Goal: Task Accomplishment & Management: Use online tool/utility

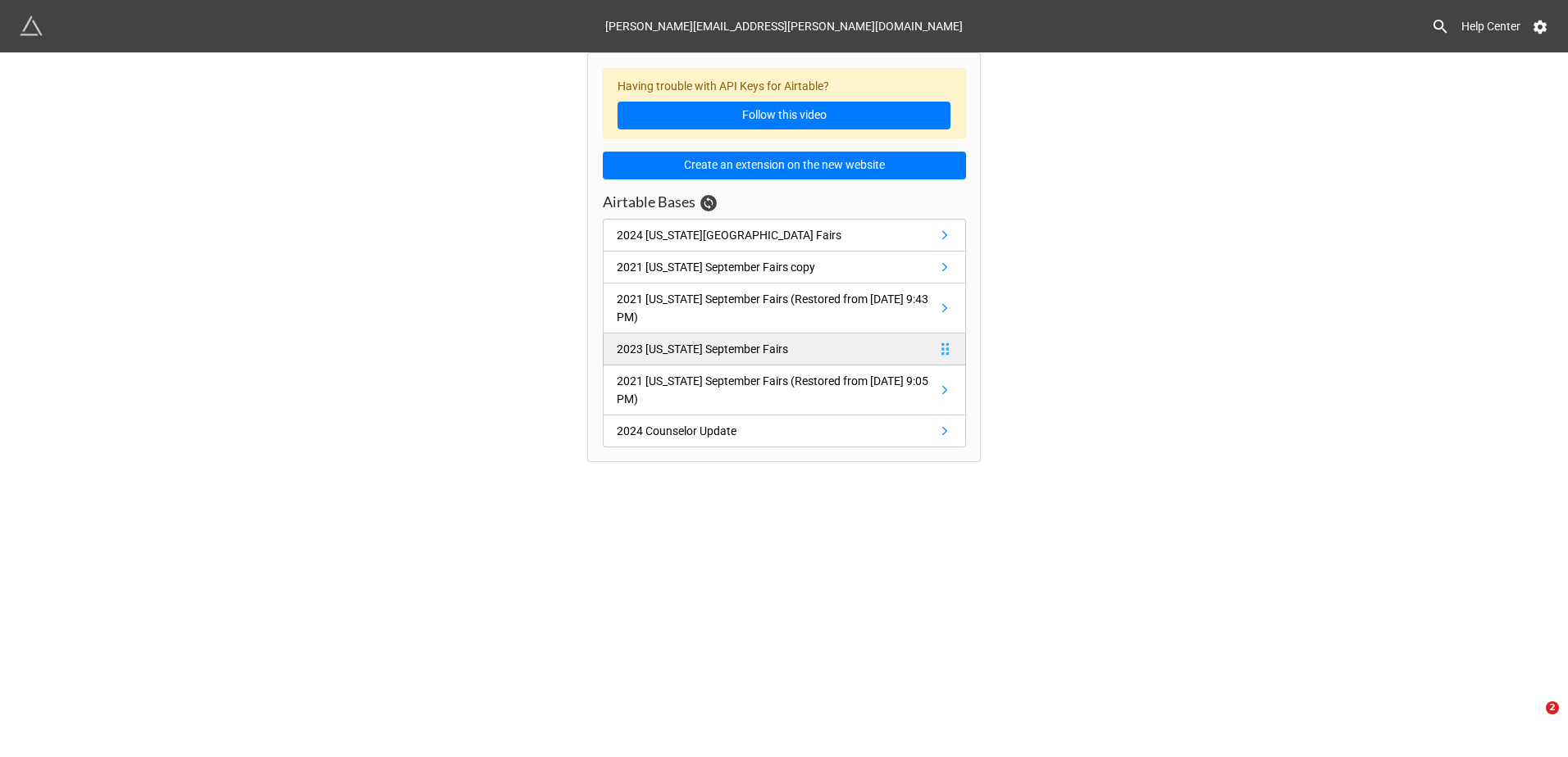
click at [945, 352] on icon at bounding box center [944, 349] width 15 height 15
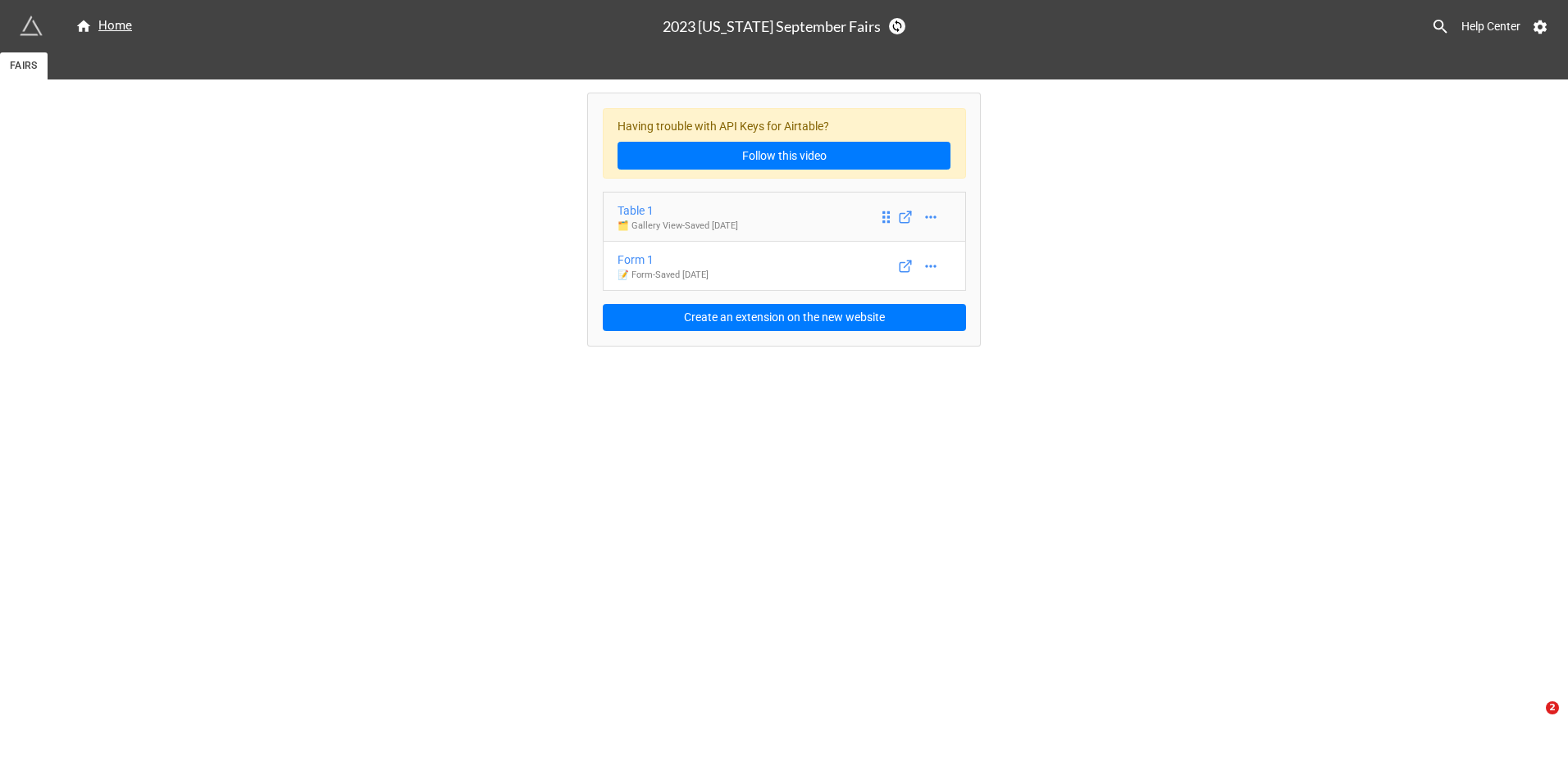
click at [814, 224] on link "Table 1 🗂️ Gallery View - Saved [DATE]" at bounding box center [784, 217] width 363 height 50
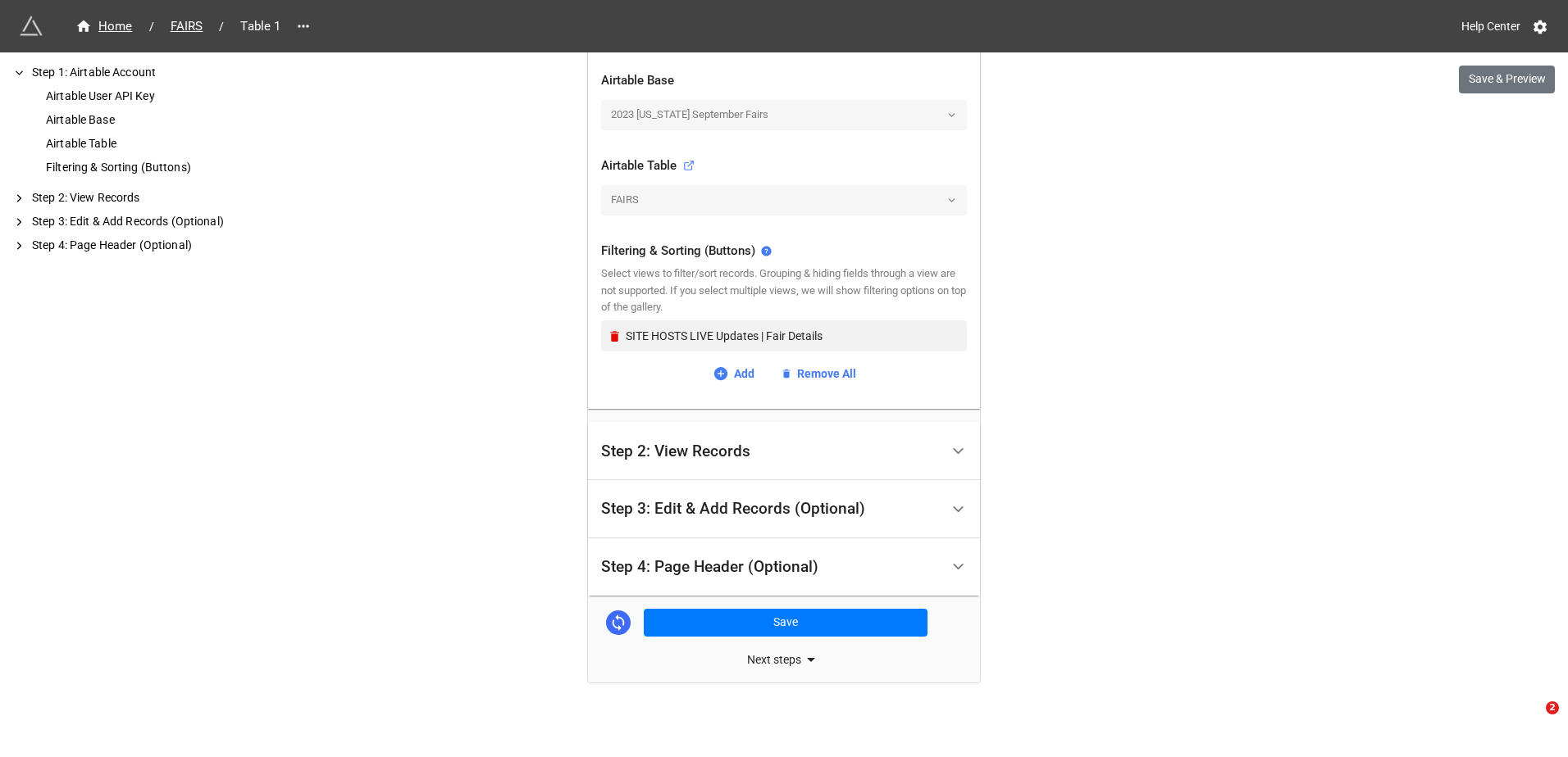
scroll to position [479, 0]
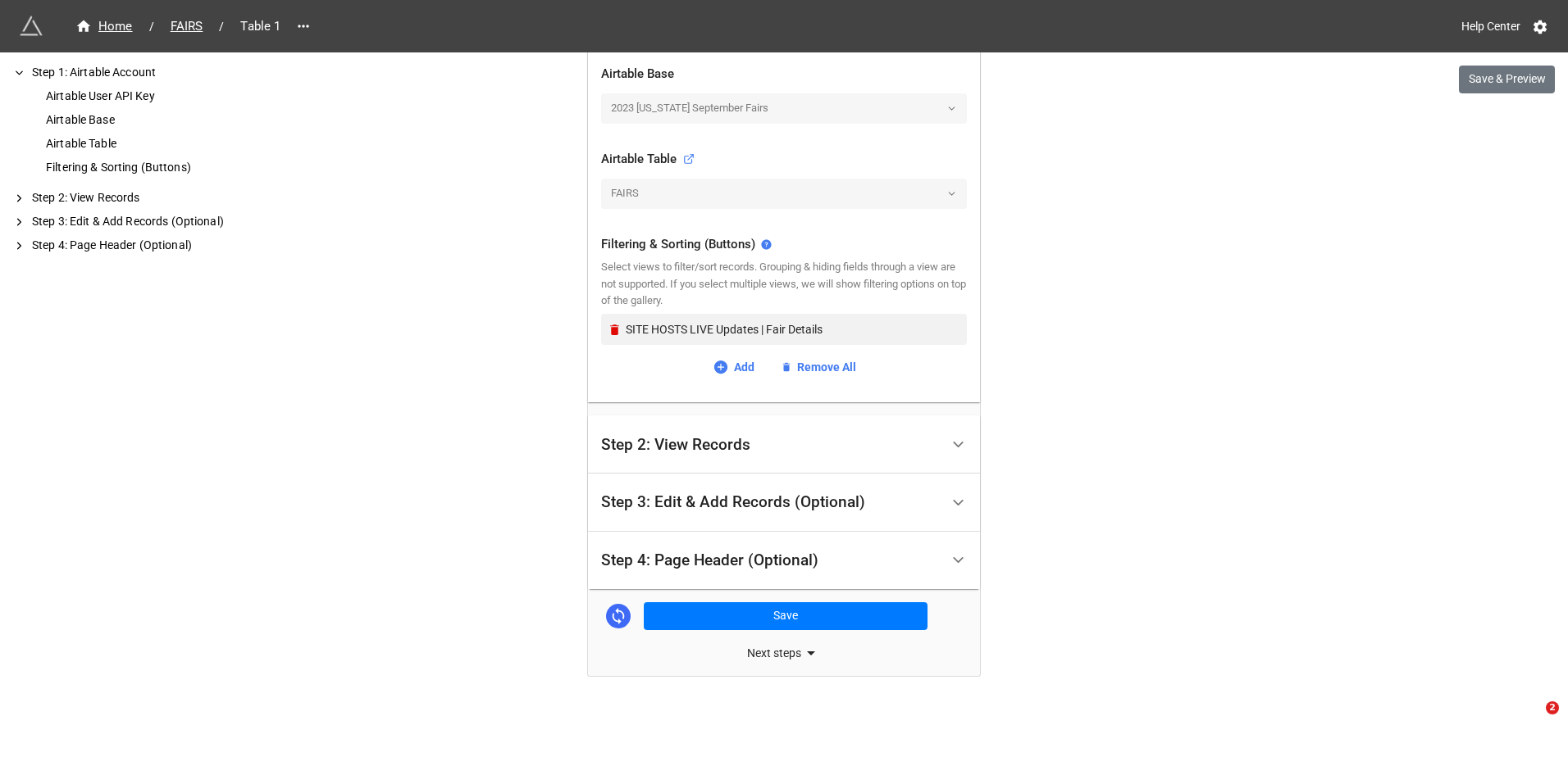
click at [725, 456] on div "Step 2: View Records" at bounding box center [770, 444] width 339 height 38
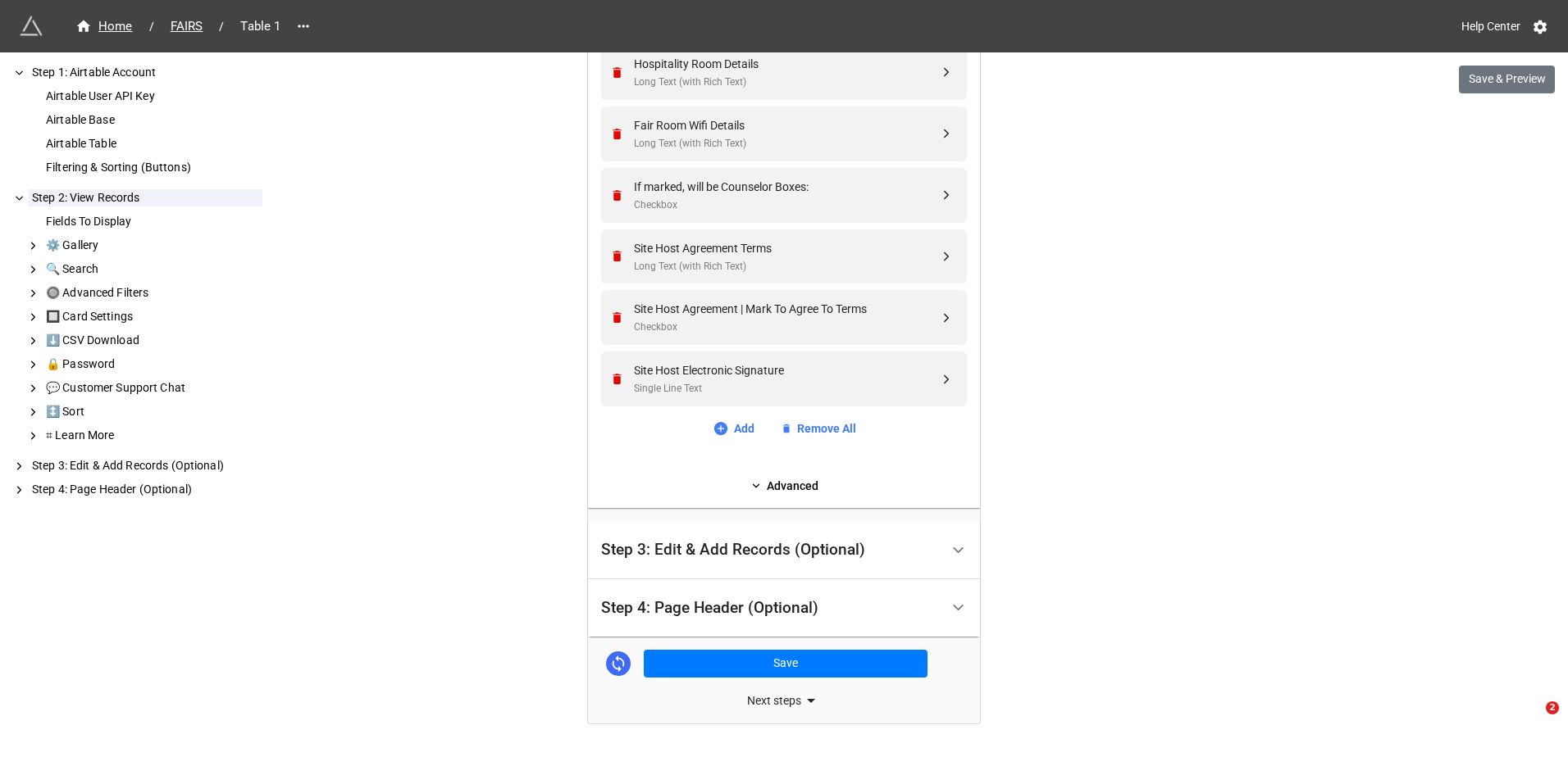
scroll to position [2019, 0]
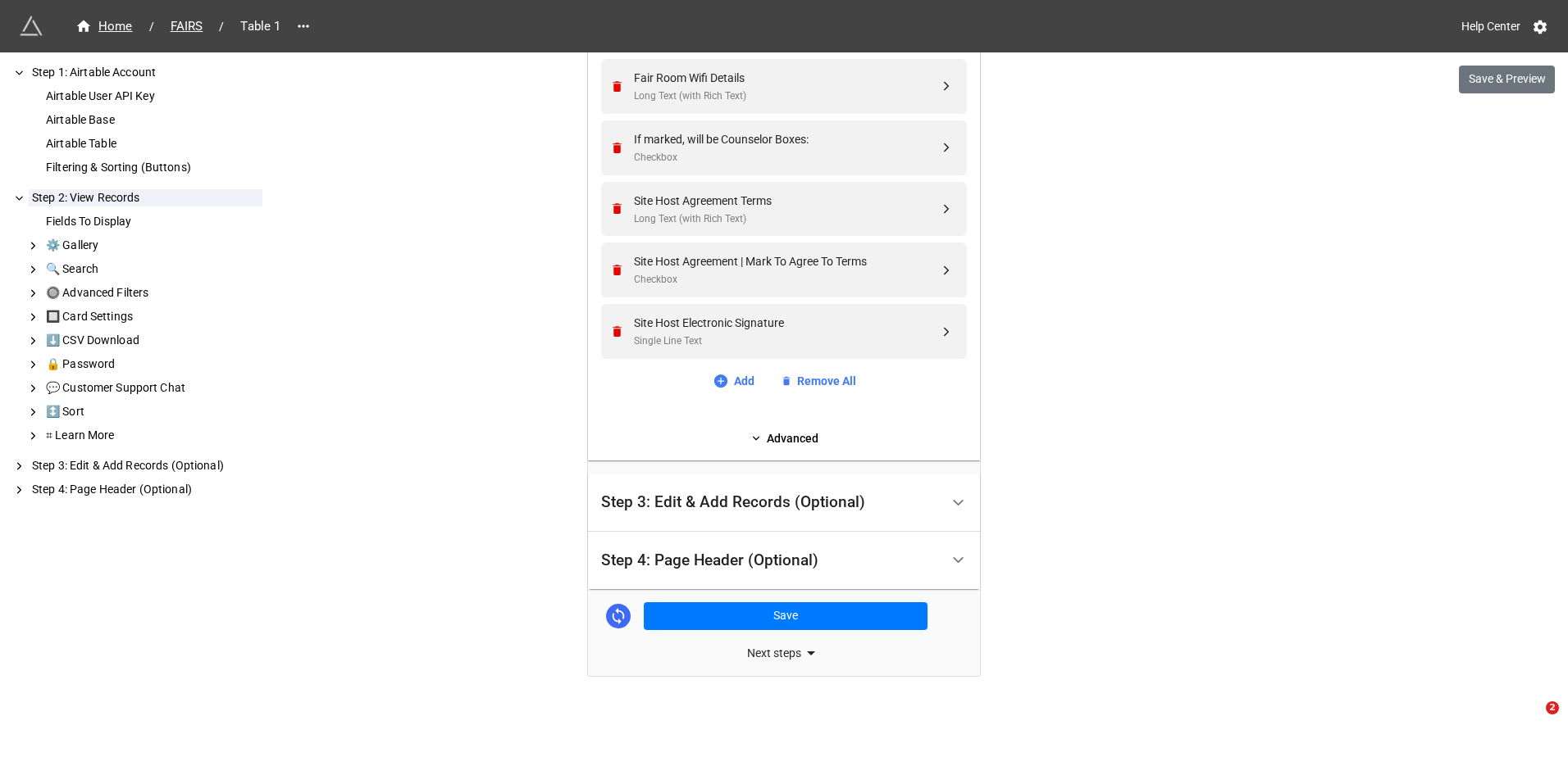
click at [751, 511] on div "Step 3: Edit & Add Records (Optional)" at bounding box center [732, 503] width 264 height 16
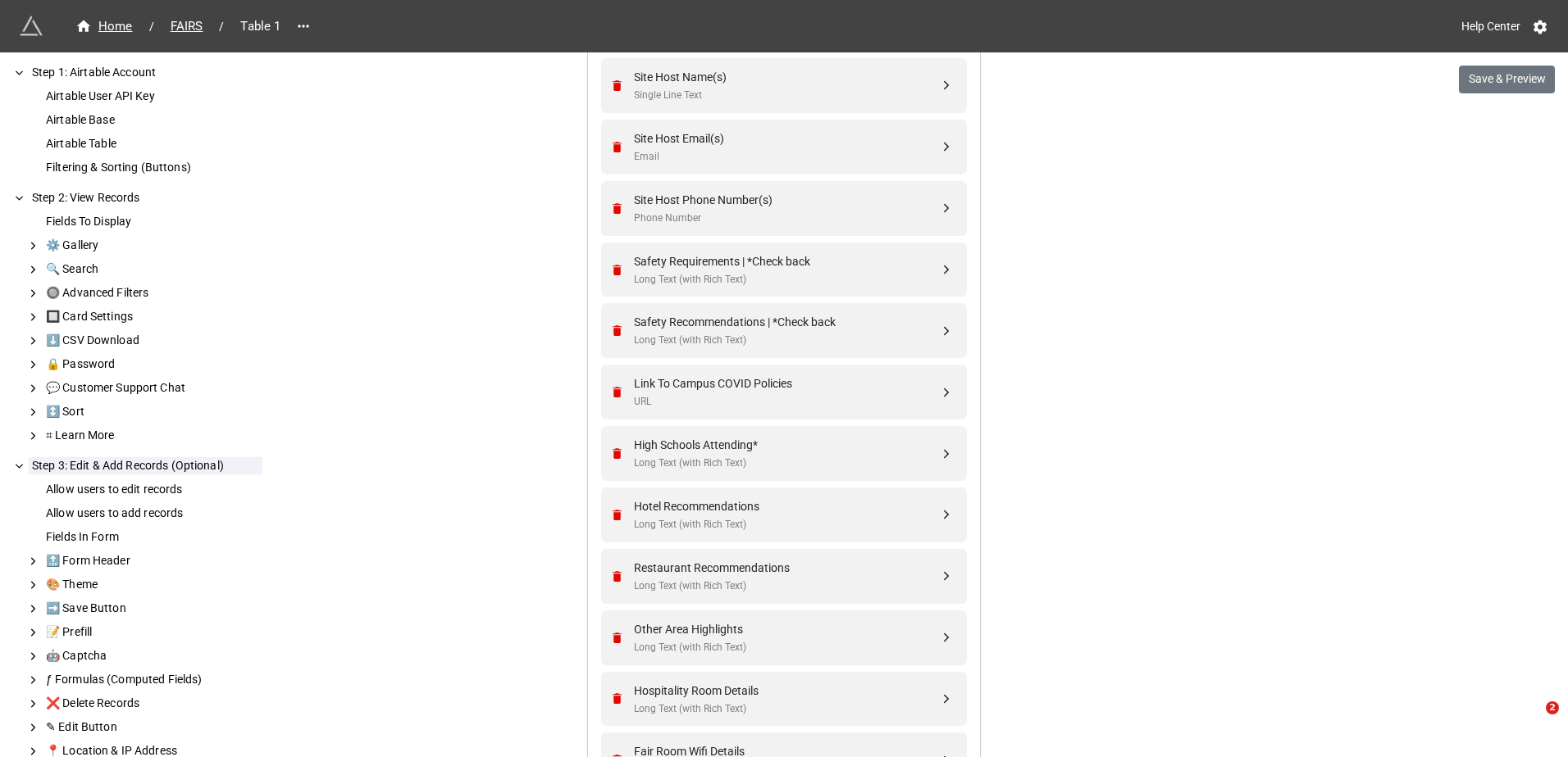
scroll to position [1183, 0]
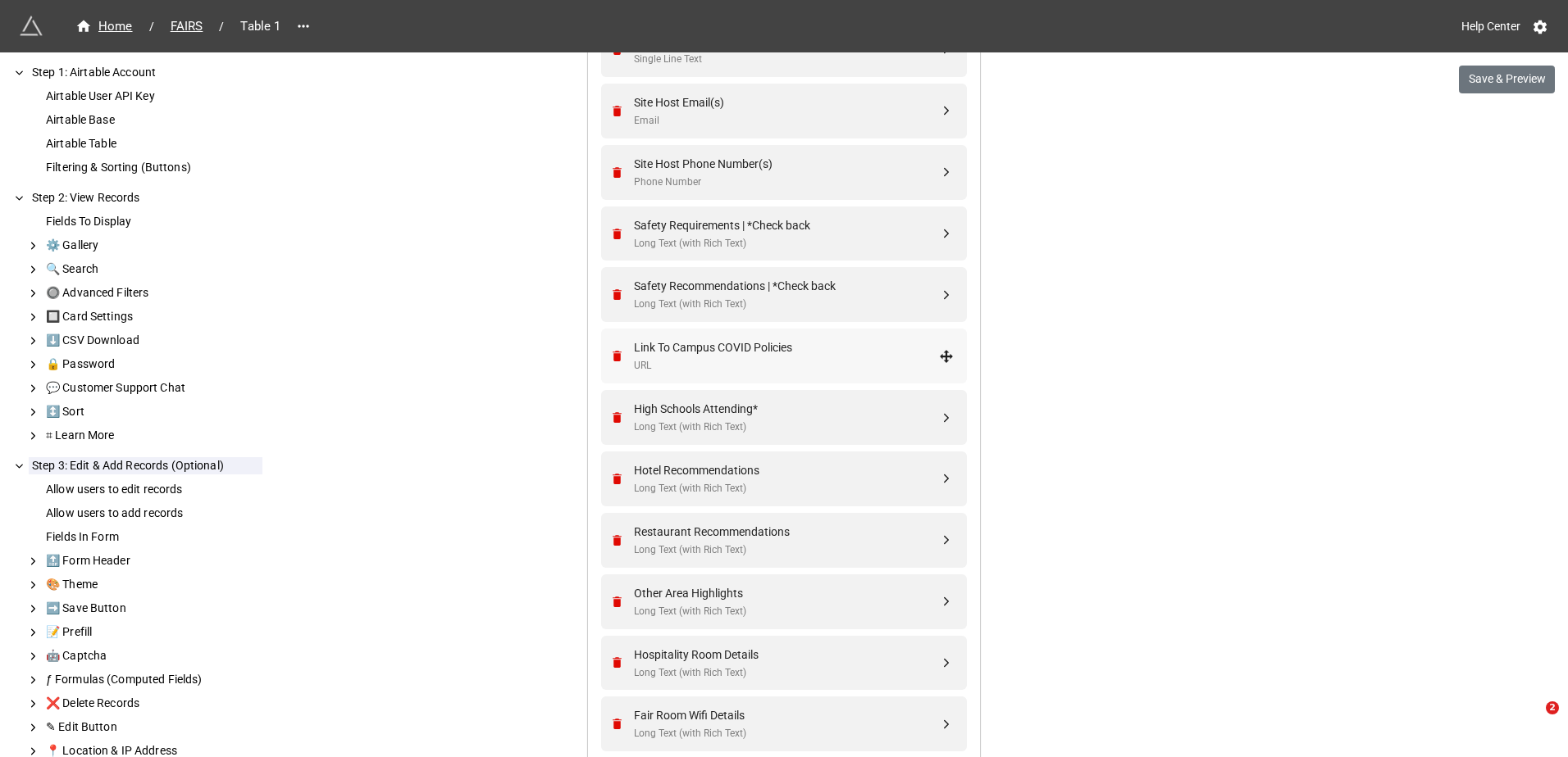
click at [944, 360] on icon at bounding box center [946, 356] width 13 height 13
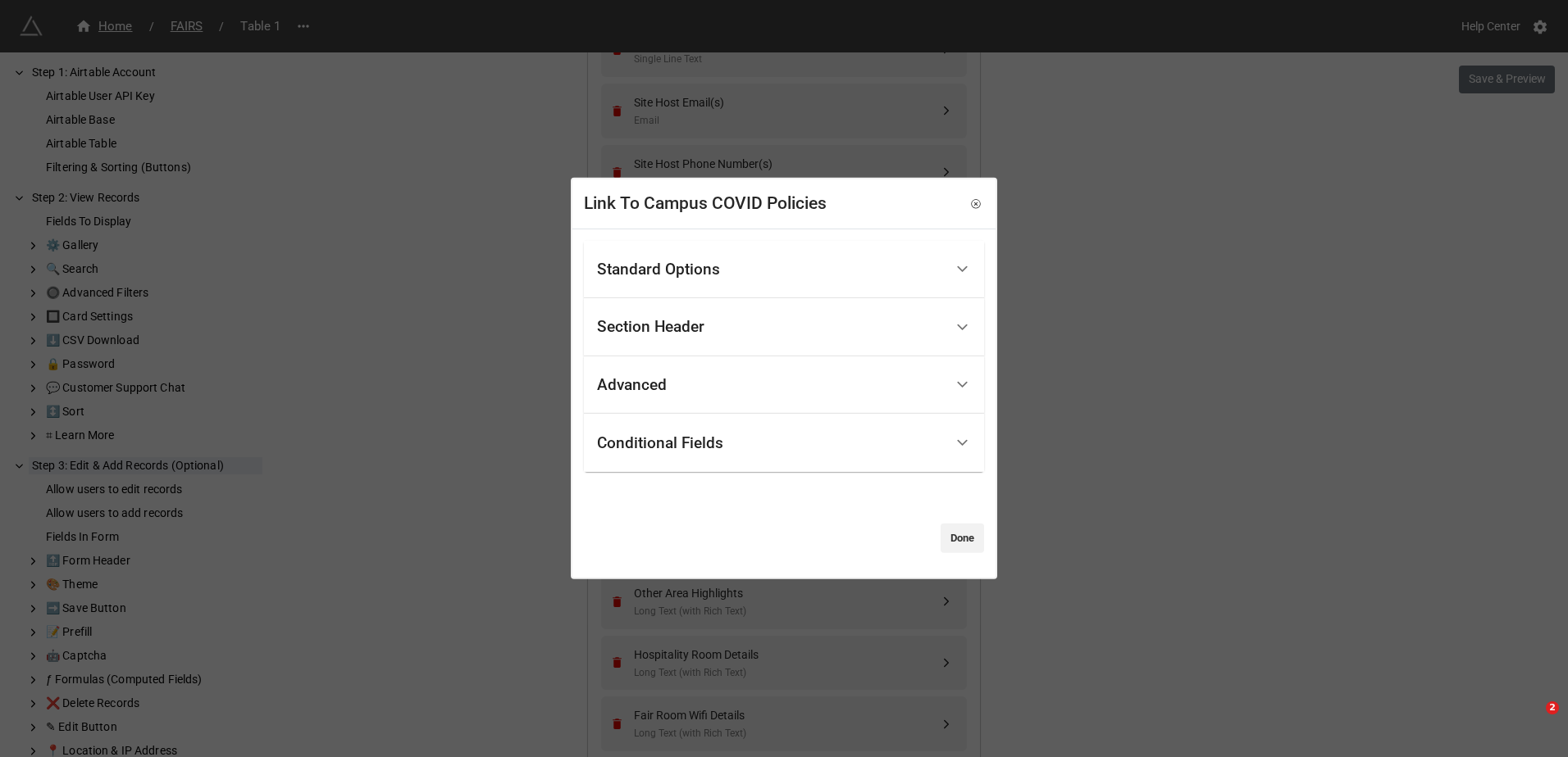
click at [863, 270] on div "Standard Options" at bounding box center [771, 269] width 347 height 38
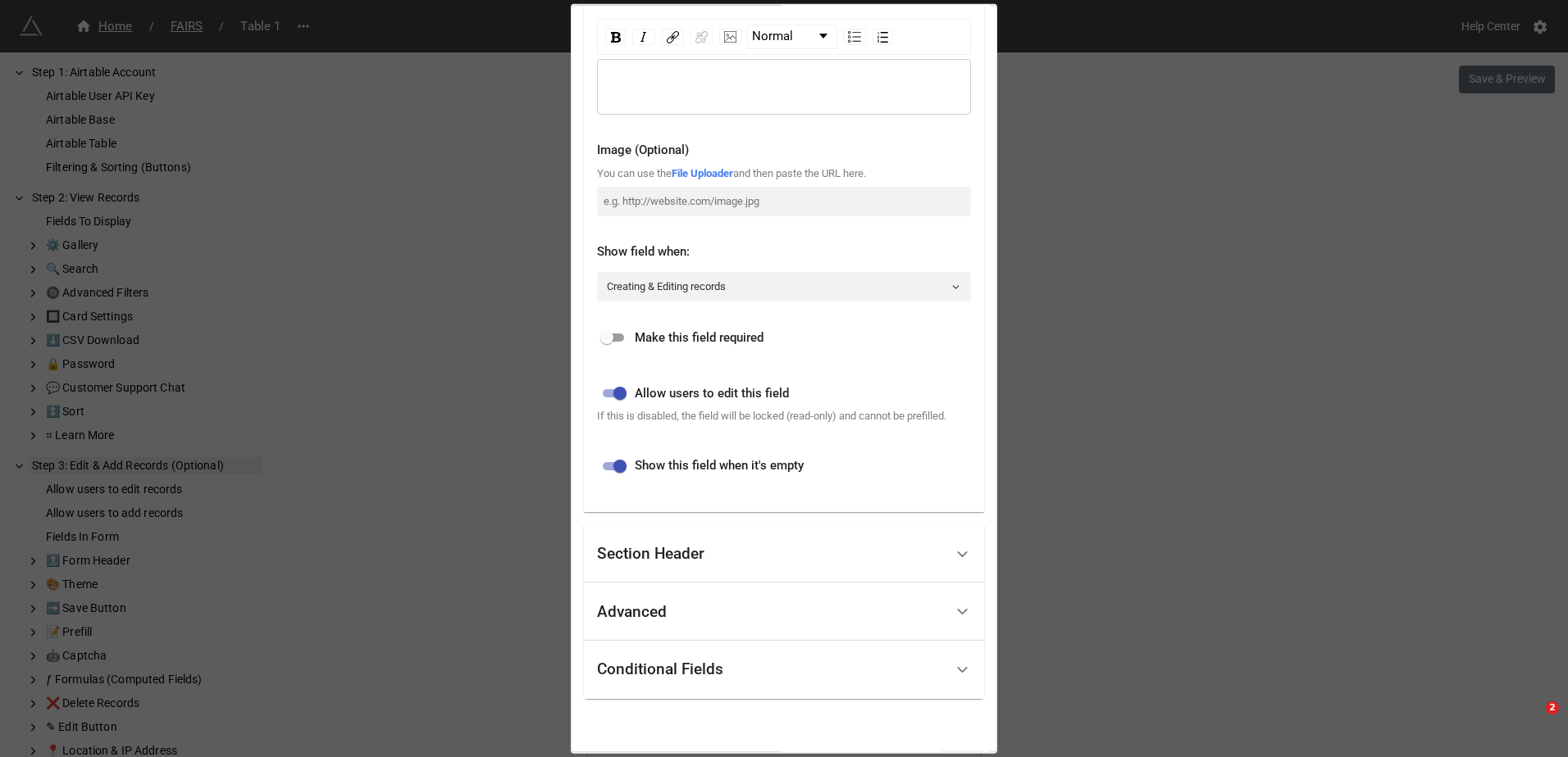
scroll to position [286, 0]
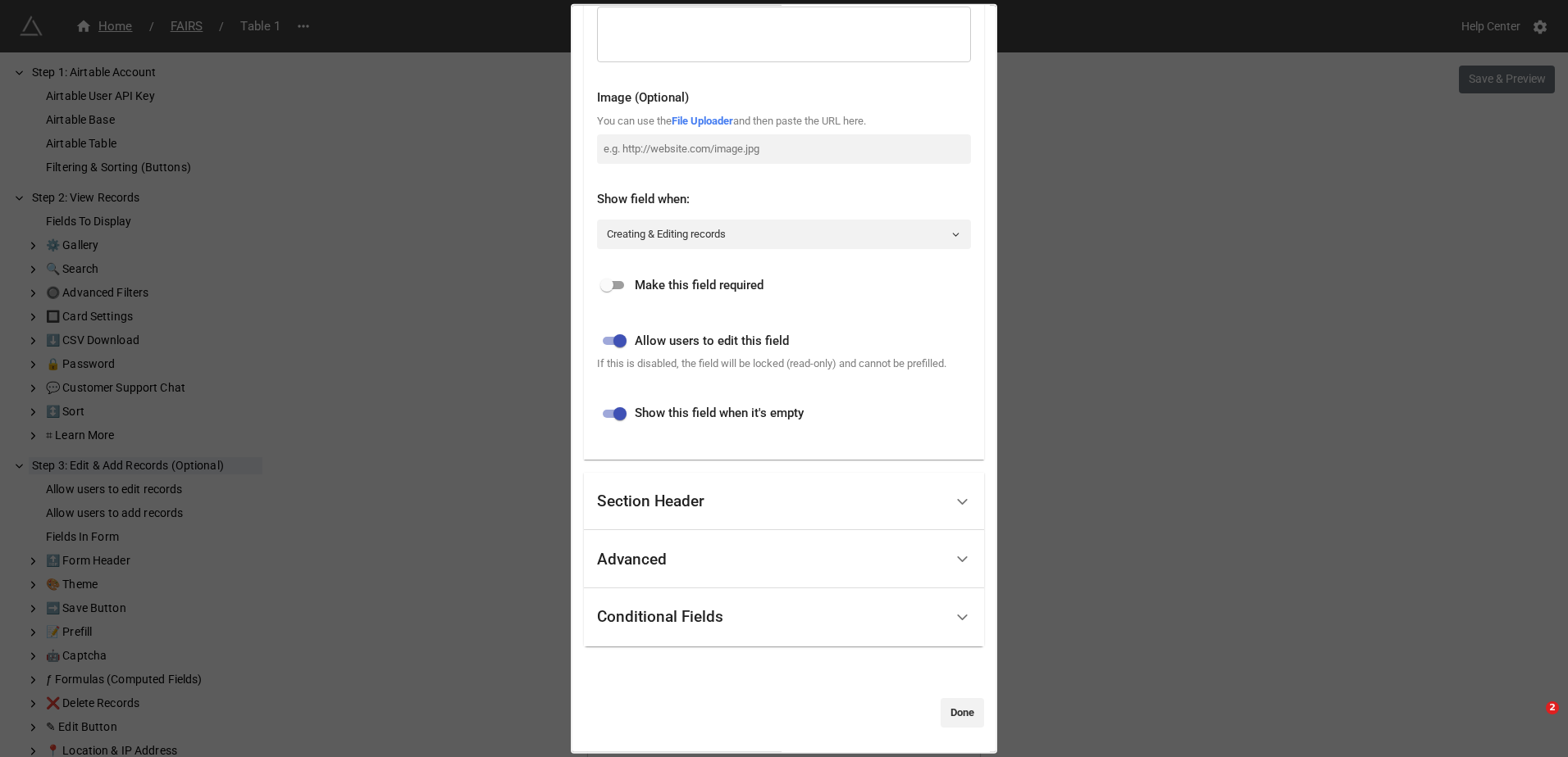
click at [464, 215] on div "Link To Campus COVID Policies Standard Options Title (Optional) Description (Op…" at bounding box center [784, 378] width 1568 height 757
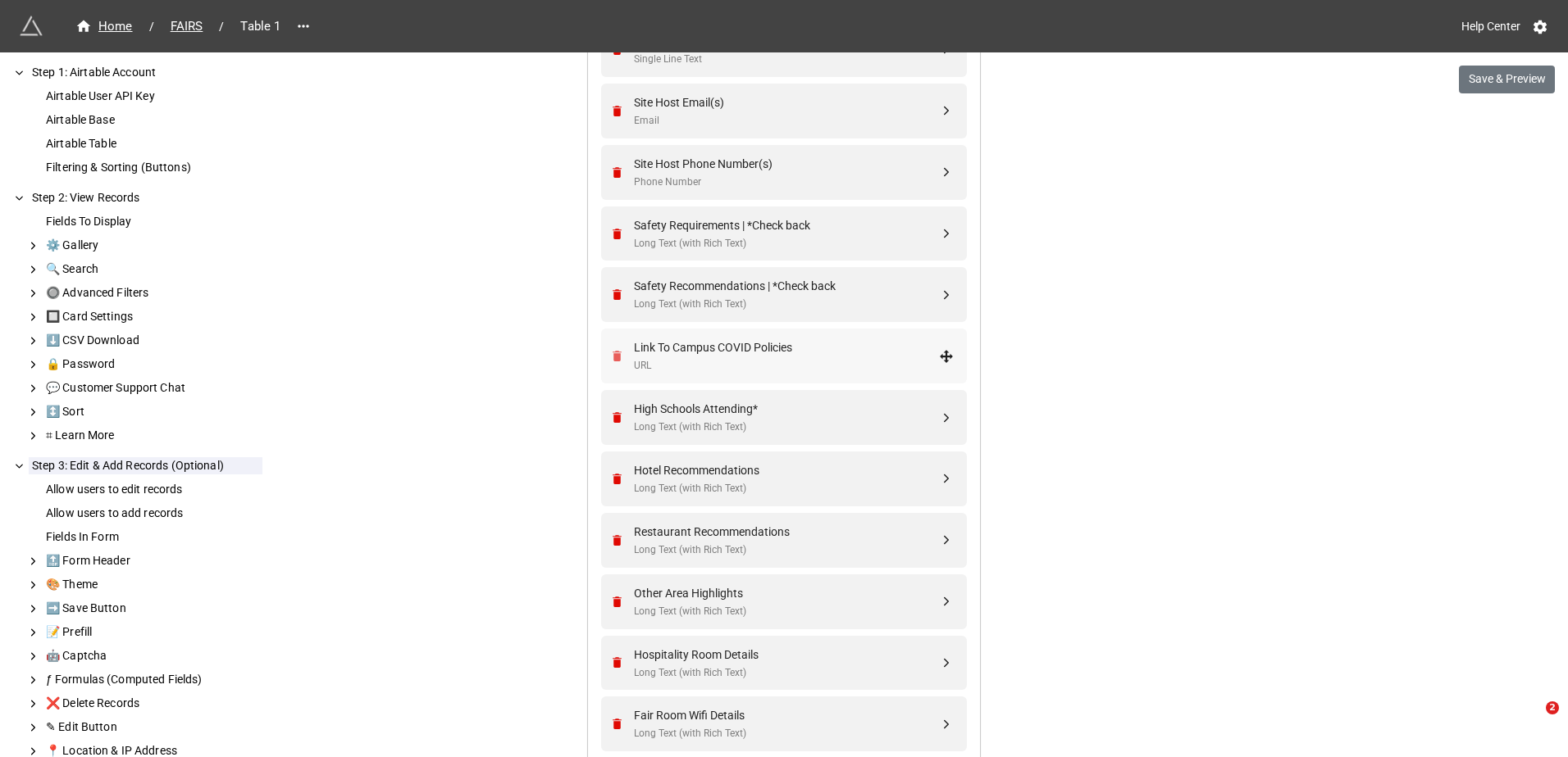
click at [615, 352] on icon "Remove" at bounding box center [617, 356] width 9 height 11
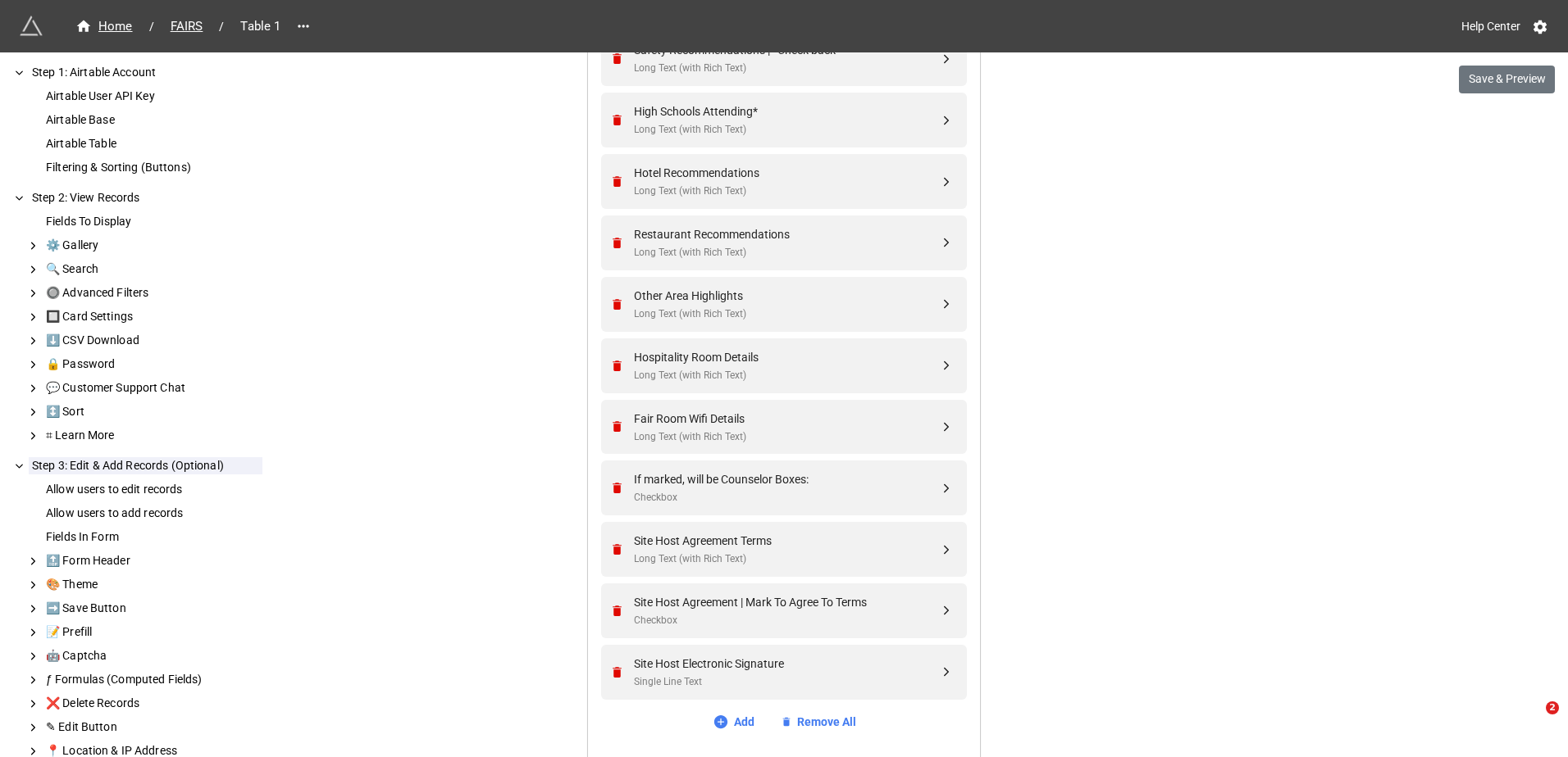
scroll to position [1429, 0]
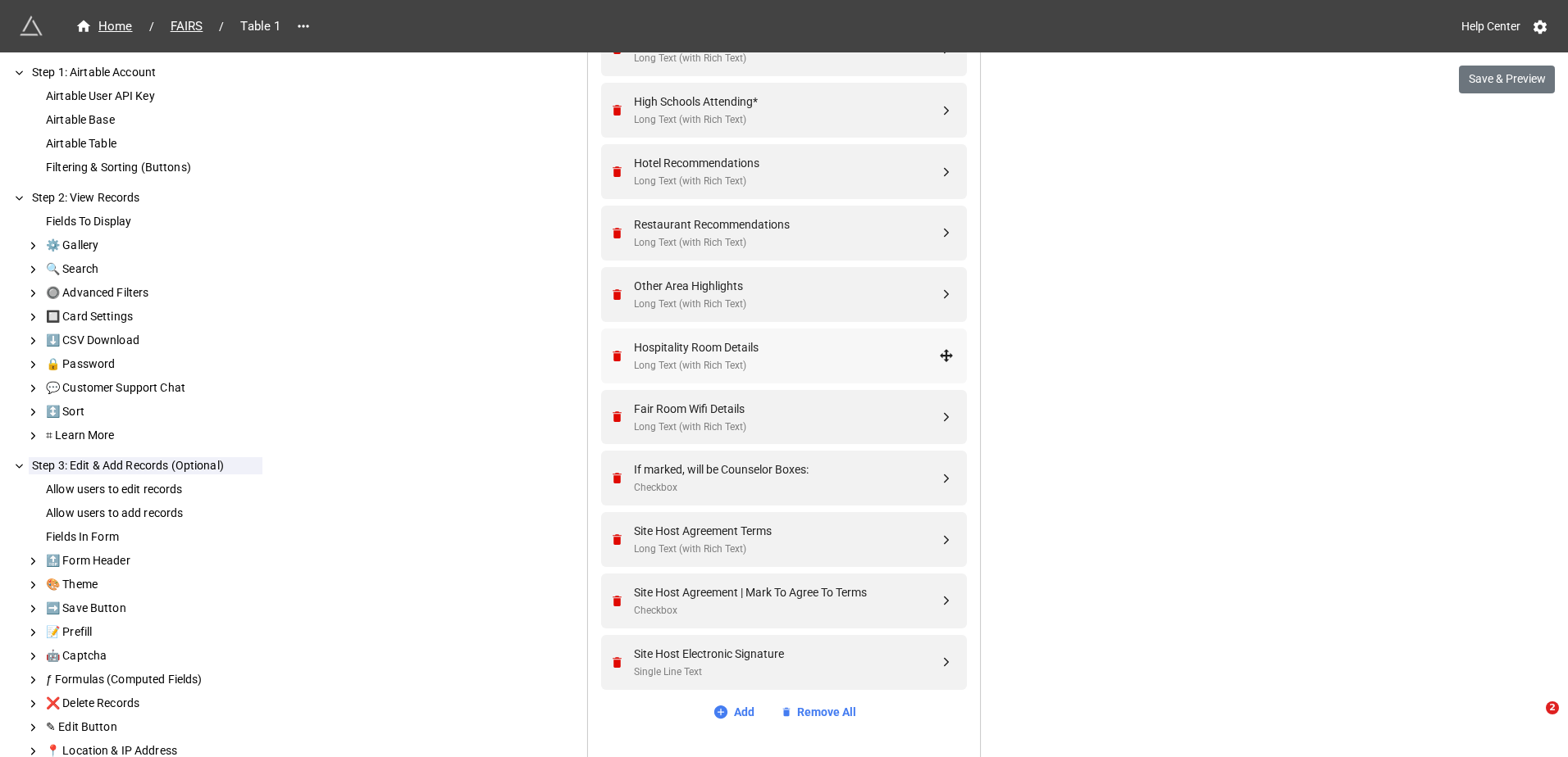
drag, startPoint x: 861, startPoint y: 412, endPoint x: 880, endPoint y: 381, distance: 36.4
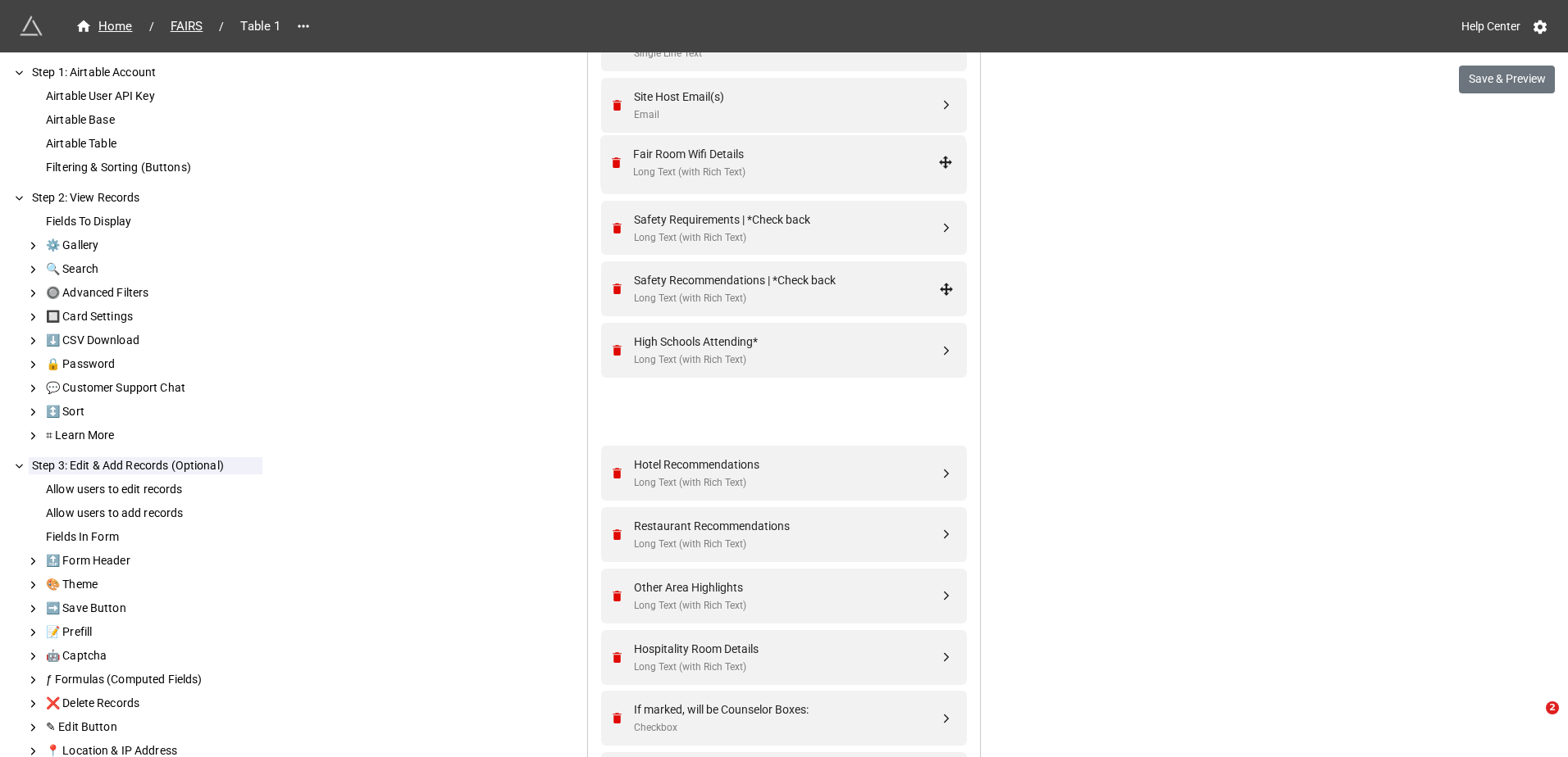
scroll to position [1183, 0]
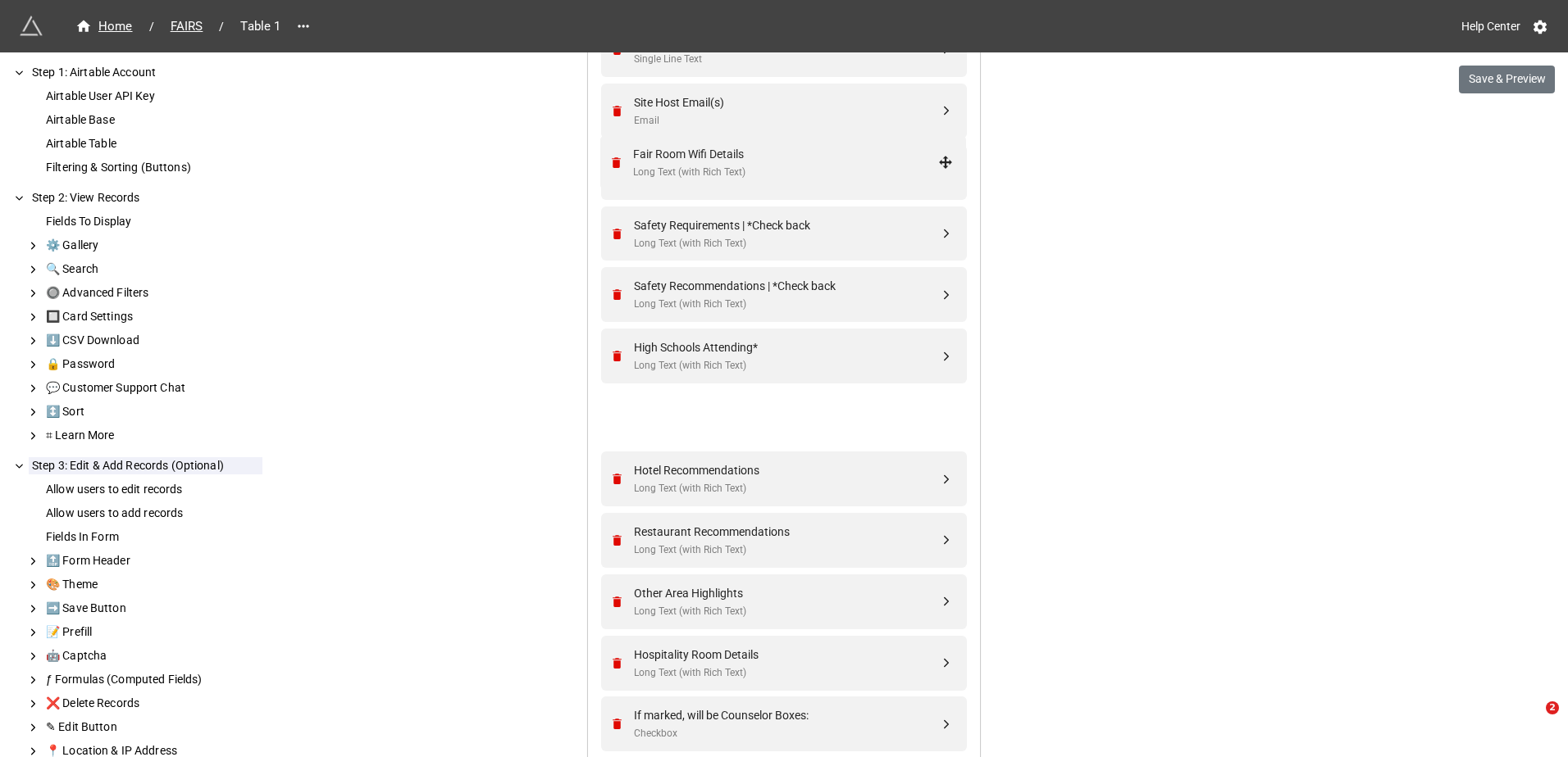
drag, startPoint x: 948, startPoint y: 160, endPoint x: 860, endPoint y: 169, distance: 88.5
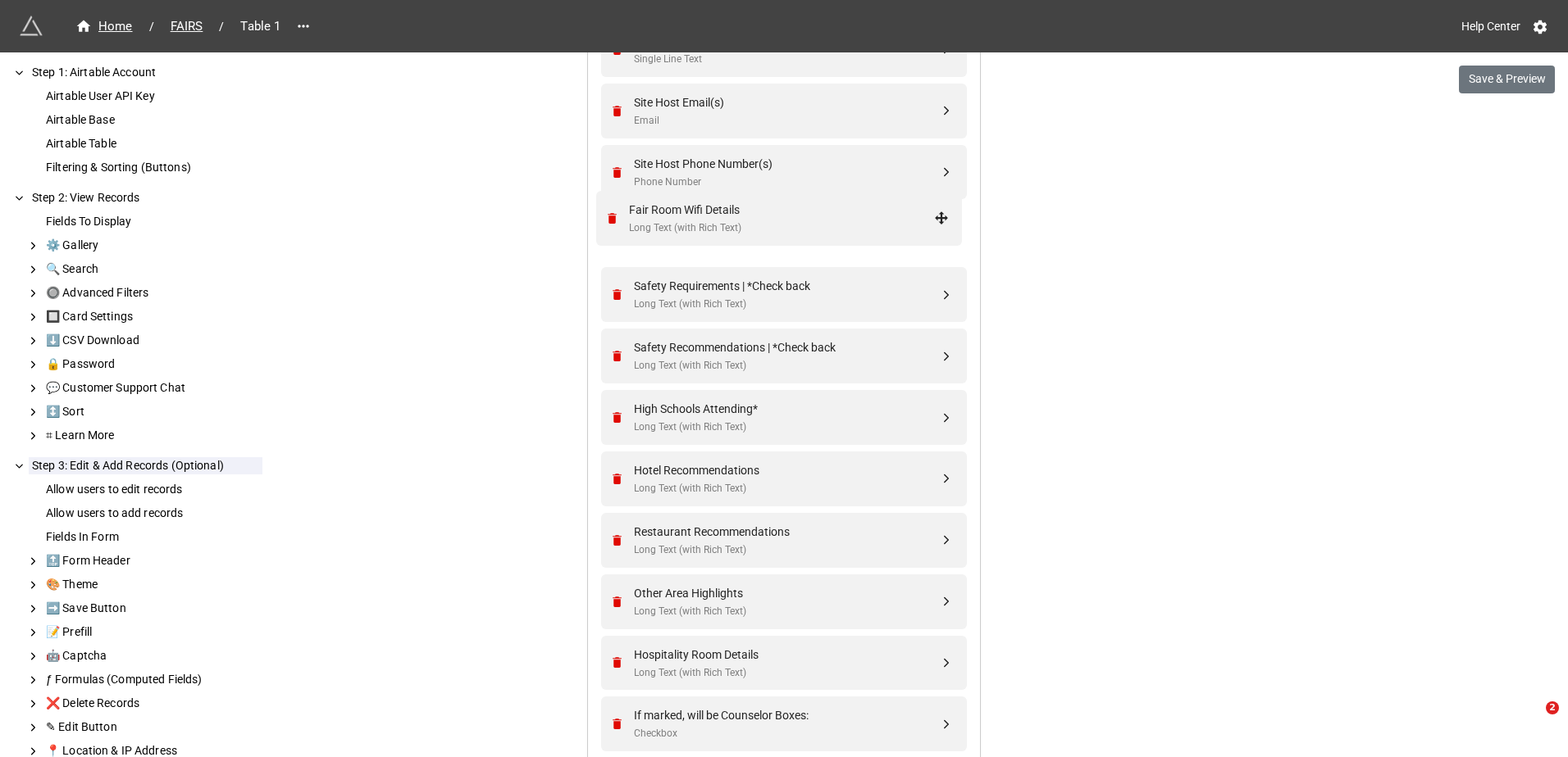
drag, startPoint x: 941, startPoint y: 172, endPoint x: 940, endPoint y: 220, distance: 48.0
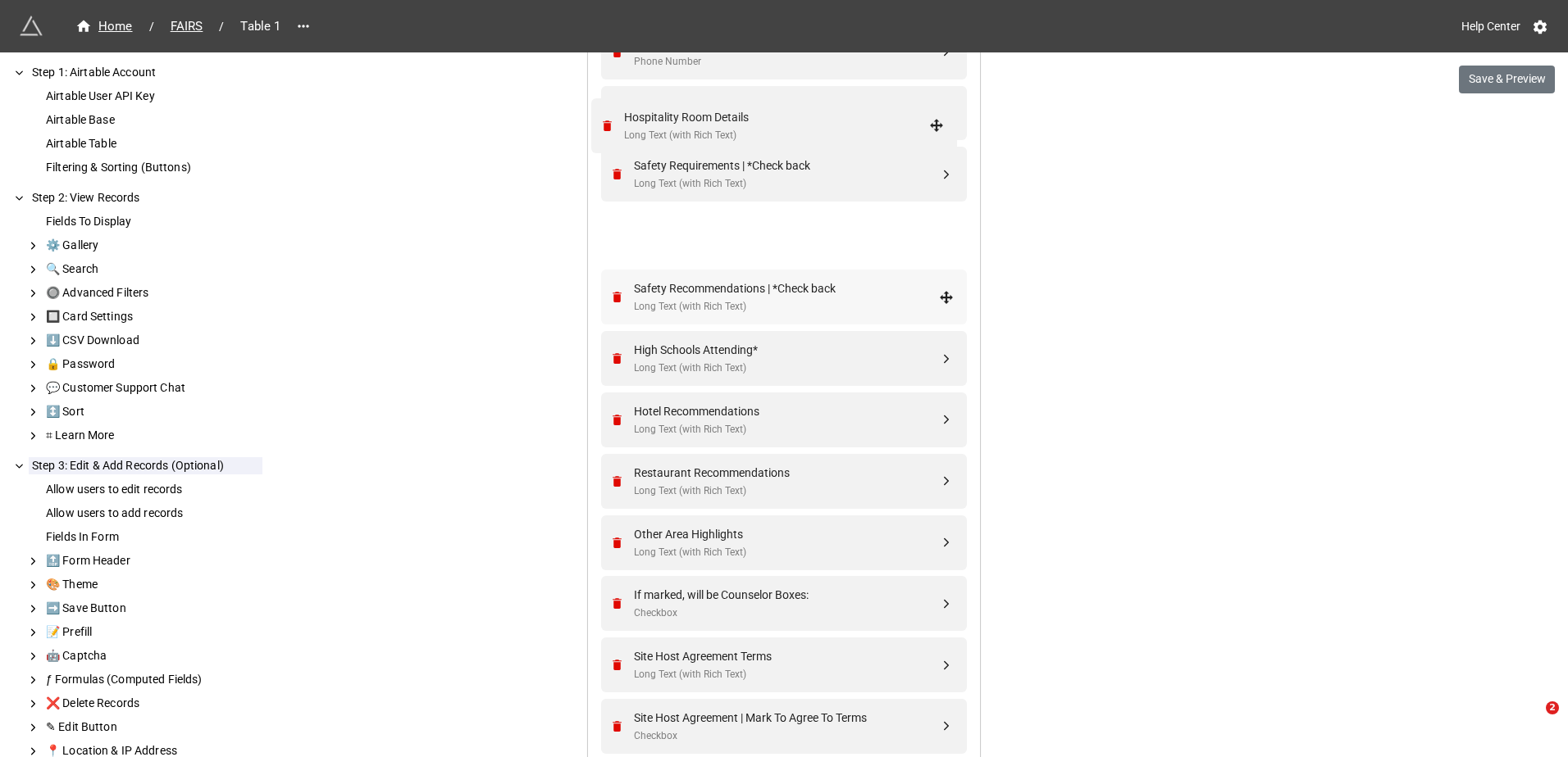
scroll to position [1265, 0]
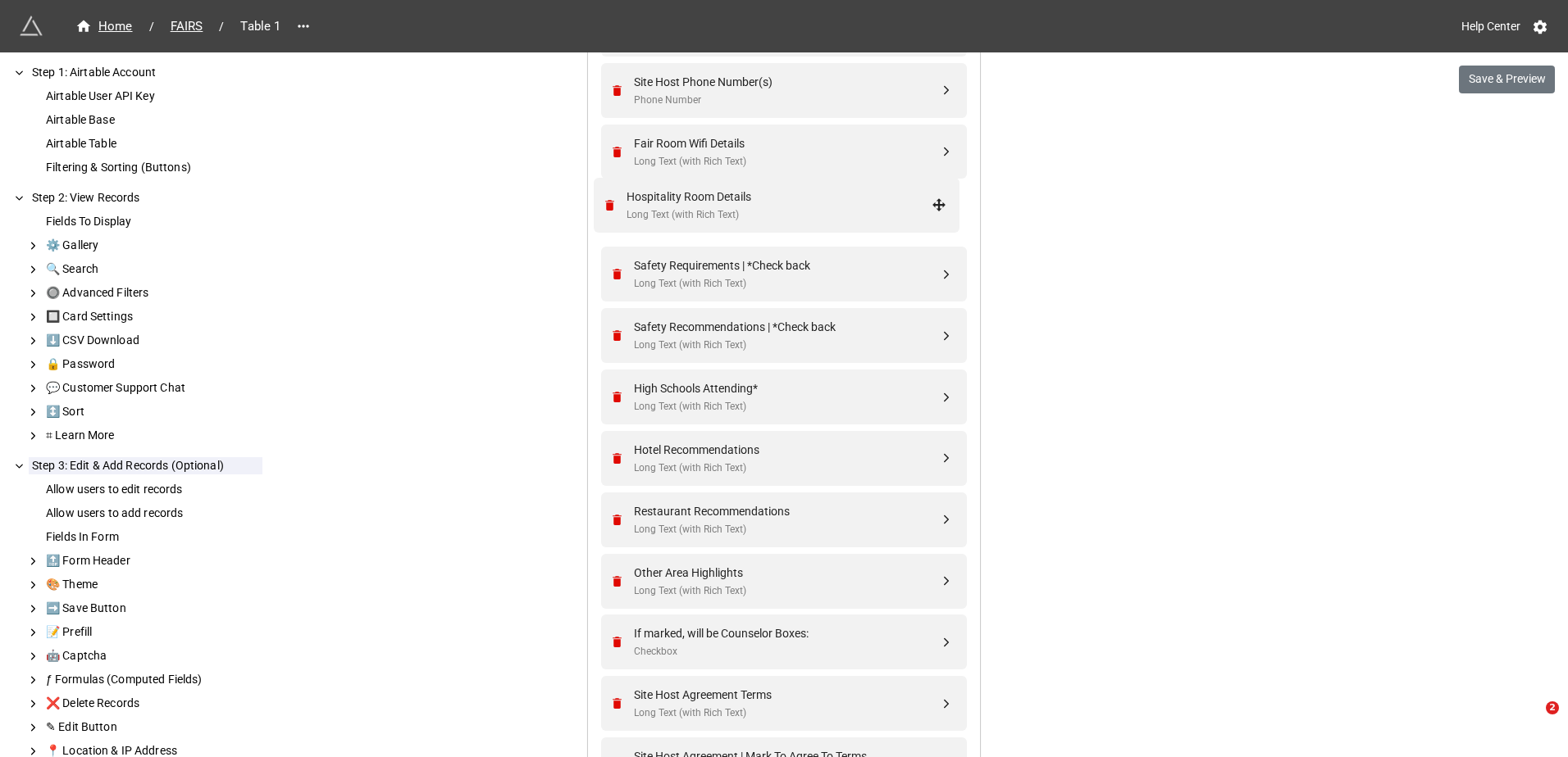
drag, startPoint x: 942, startPoint y: 419, endPoint x: 939, endPoint y: 205, distance: 214.0
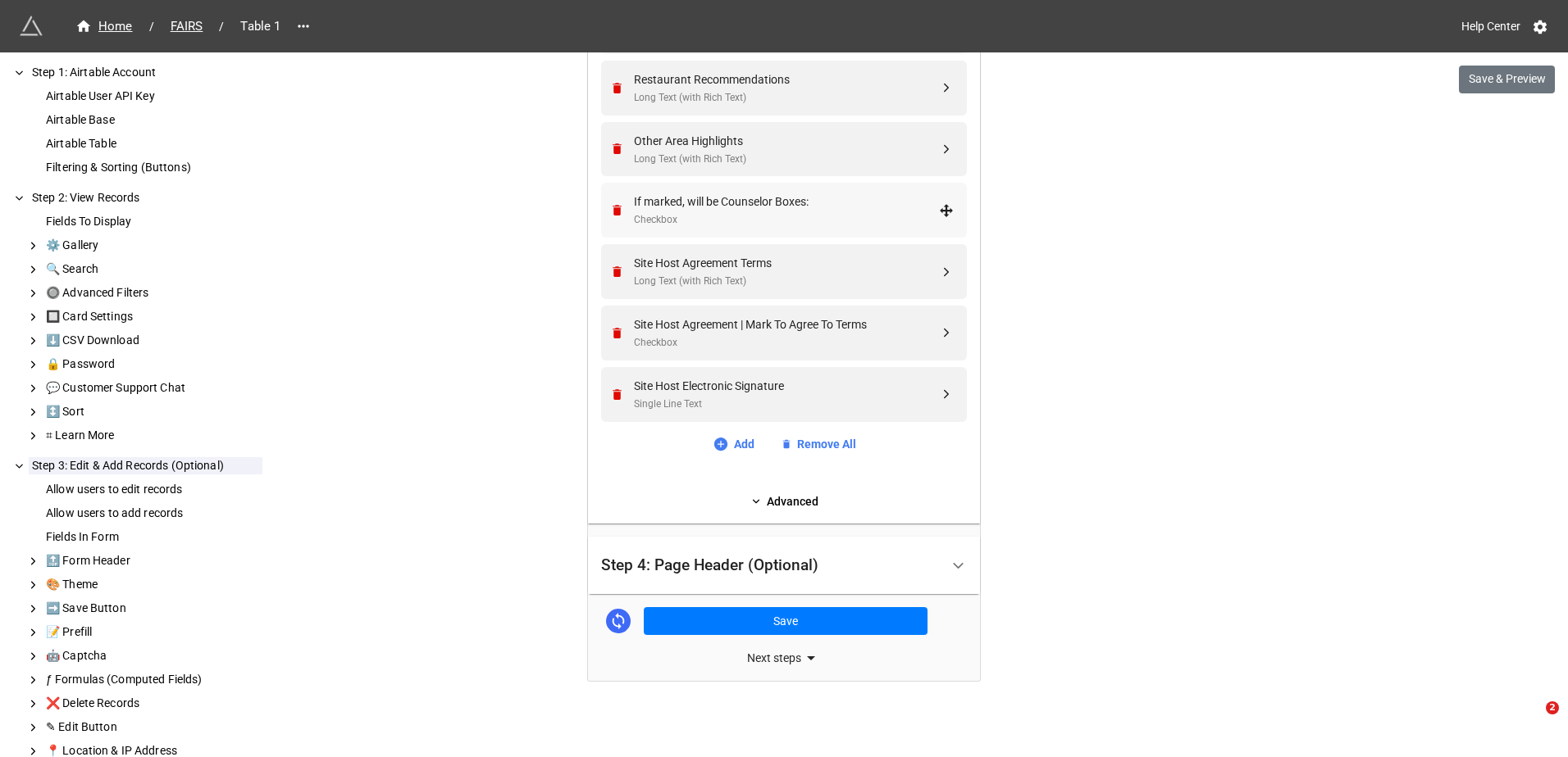
scroll to position [1702, 0]
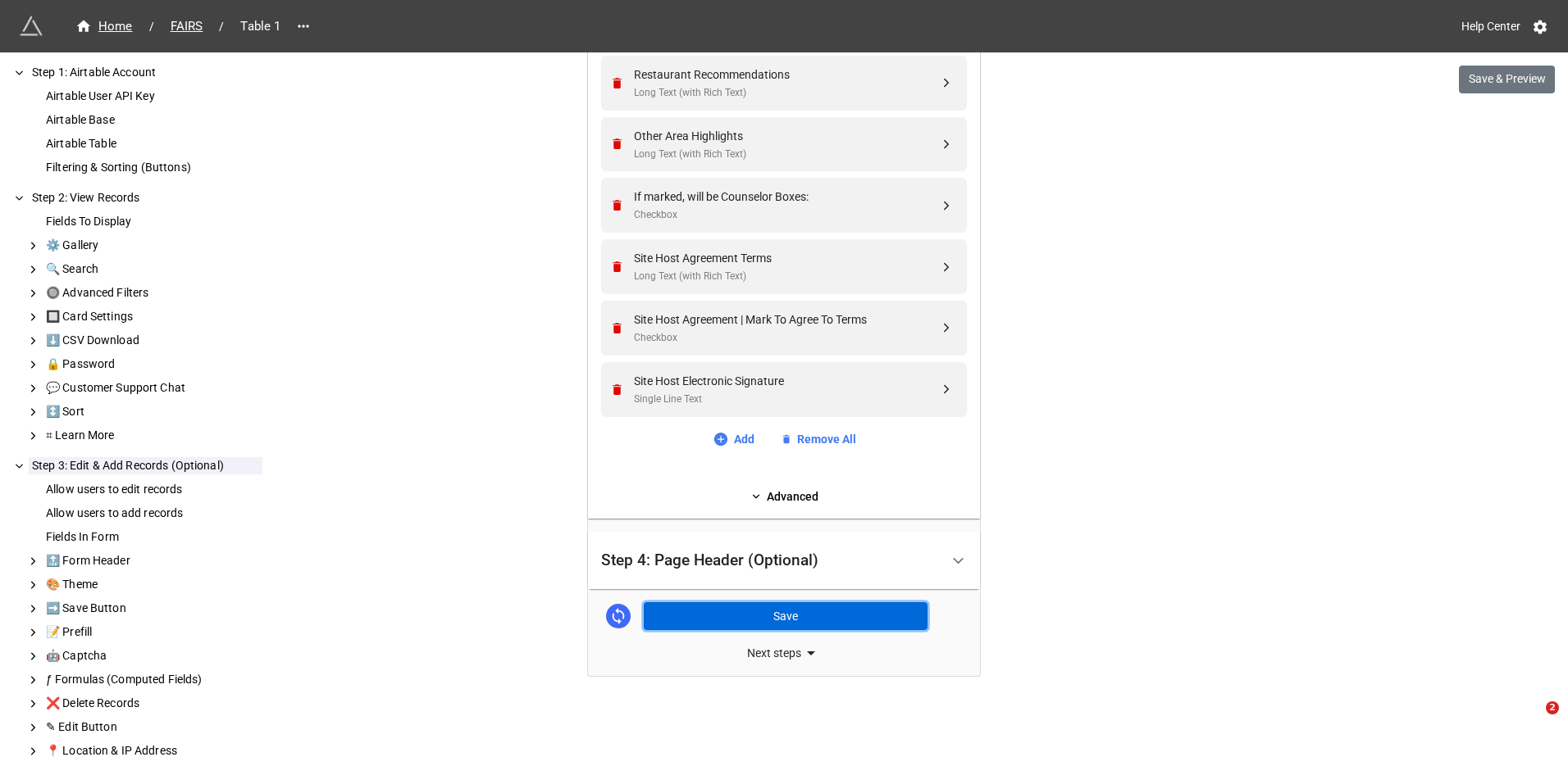
click at [793, 620] on button "Save" at bounding box center [785, 616] width 284 height 28
